Goal: Check status: Check status

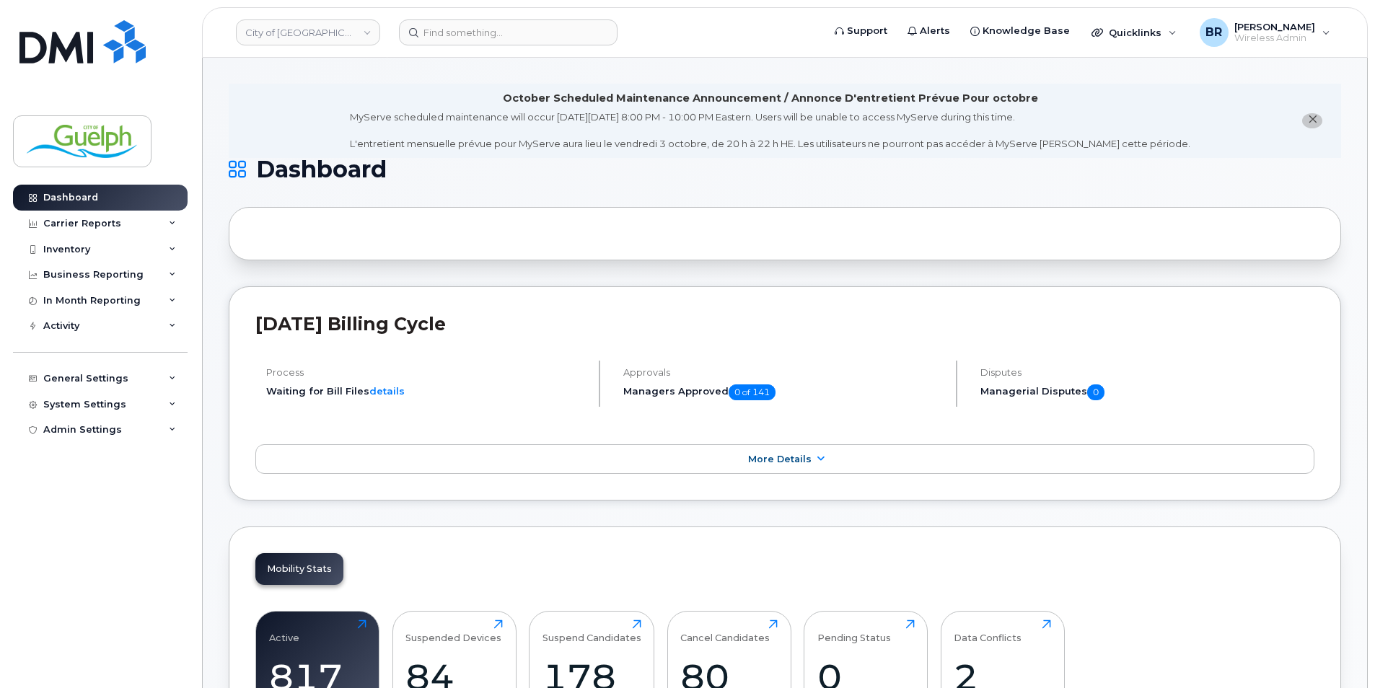
drag, startPoint x: 1316, startPoint y: 120, endPoint x: 1292, endPoint y: 120, distance: 23.8
click at [1316, 120] on icon "close notification" at bounding box center [1312, 119] width 9 height 9
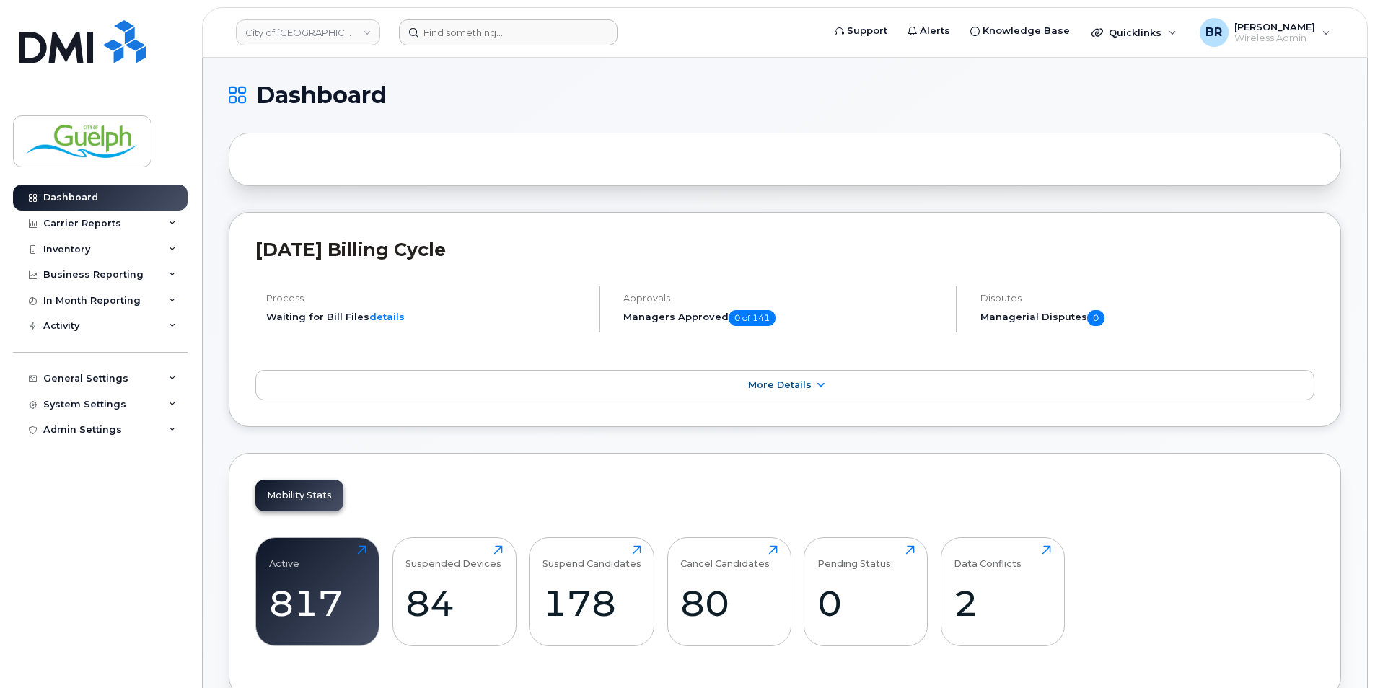
click at [505, 21] on header "City of Guelph Support Alerts Knowledge Base Quicklinks Suspend / Cancel Device…" at bounding box center [785, 32] width 1166 height 51
click at [494, 27] on input at bounding box center [508, 32] width 219 height 26
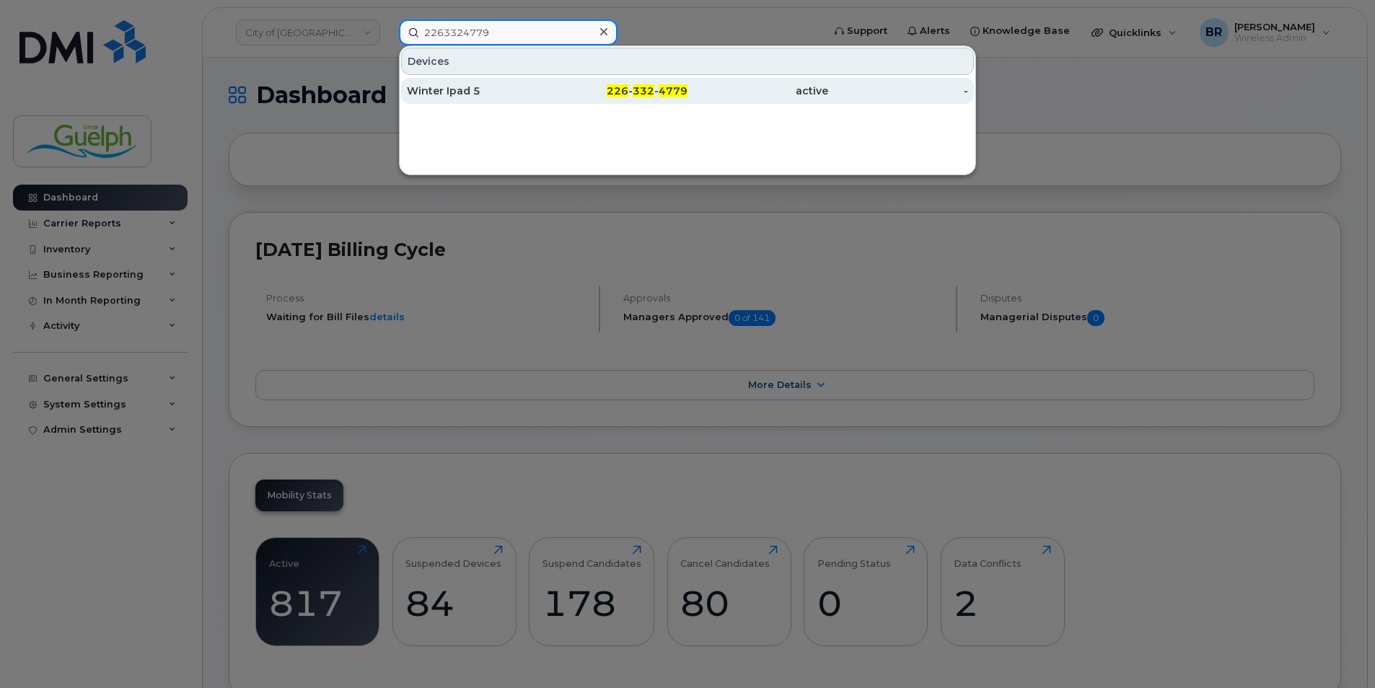
type input "2263324779"
click at [716, 84] on div "active" at bounding box center [758, 91] width 141 height 26
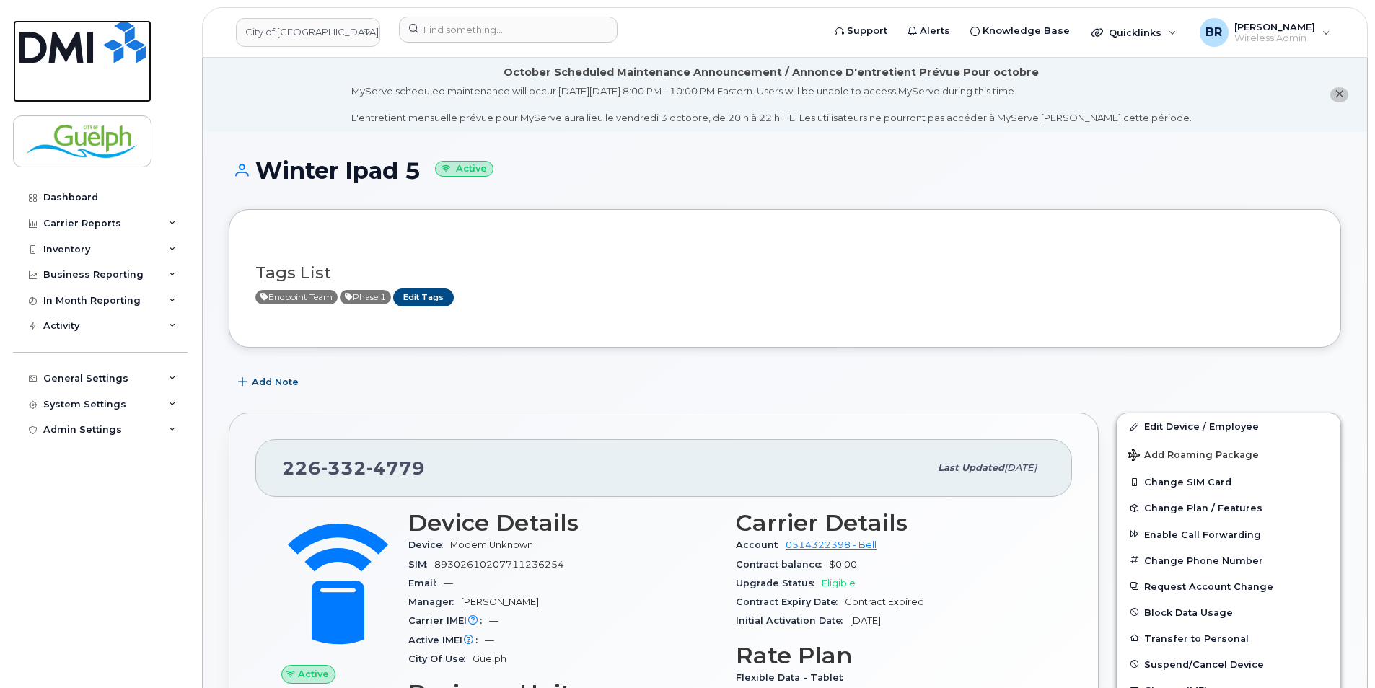
click at [61, 38] on img at bounding box center [82, 41] width 126 height 43
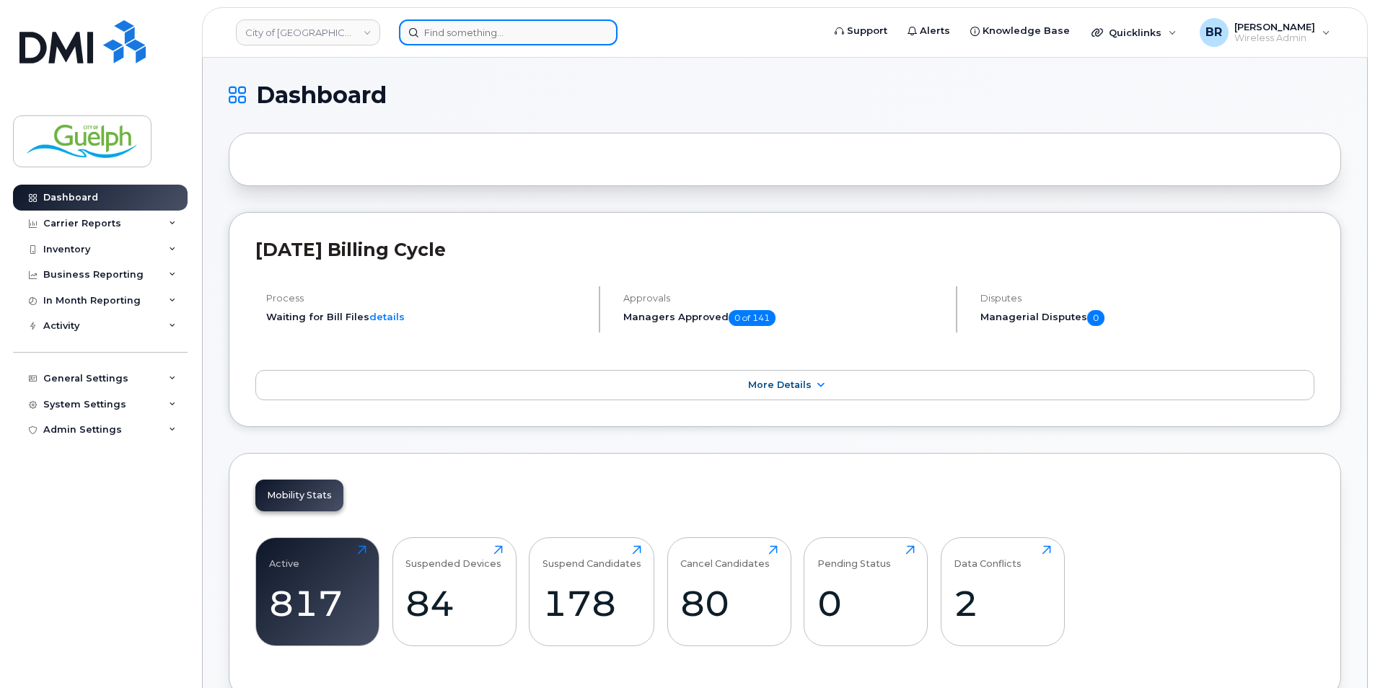
click at [449, 36] on input at bounding box center [508, 32] width 219 height 26
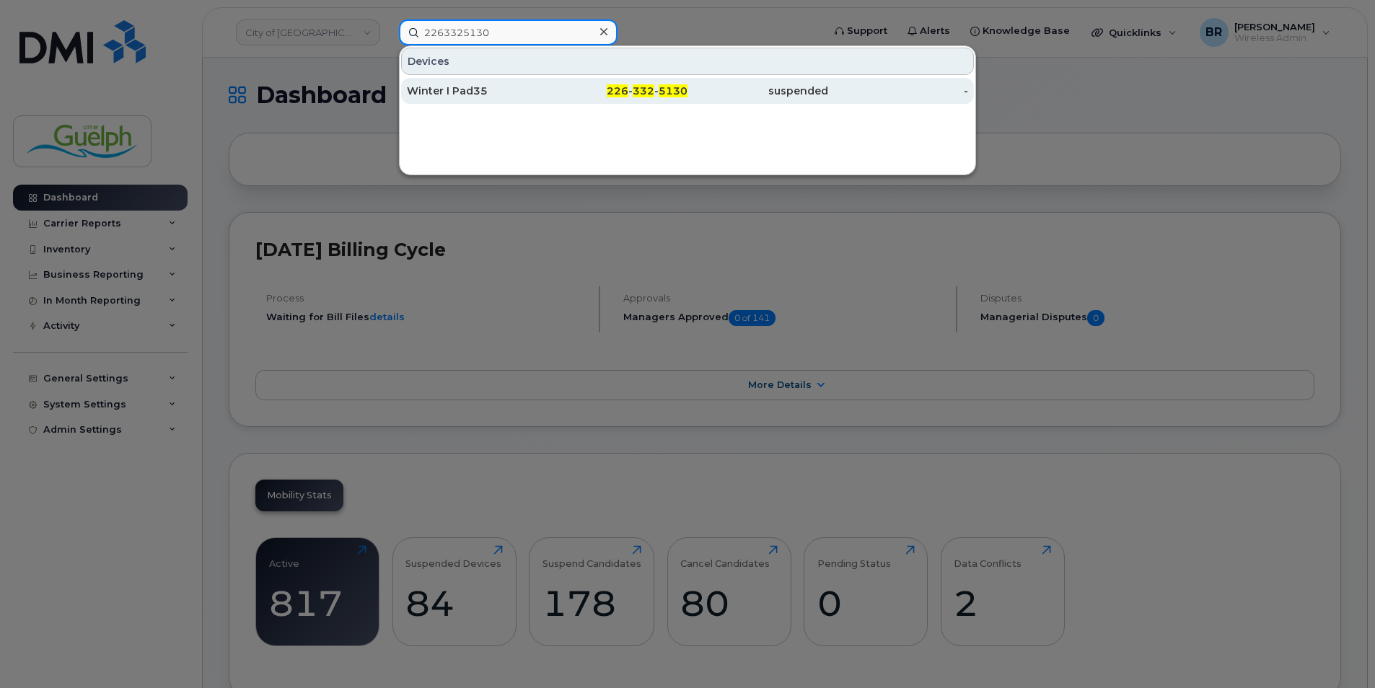
type input "2263325130"
click at [696, 87] on div "suspended" at bounding box center [758, 91] width 141 height 14
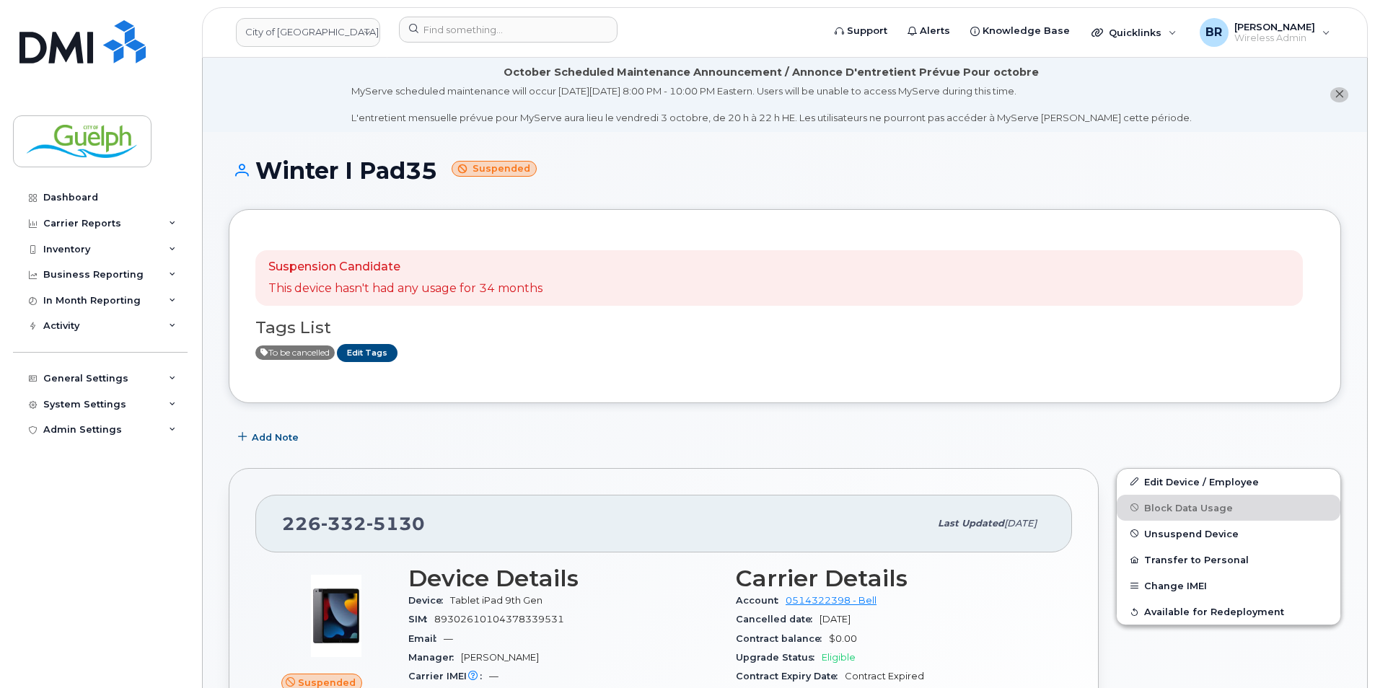
click at [1337, 100] on button "close notification" at bounding box center [1340, 94] width 18 height 15
